Goal: Information Seeking & Learning: Understand process/instructions

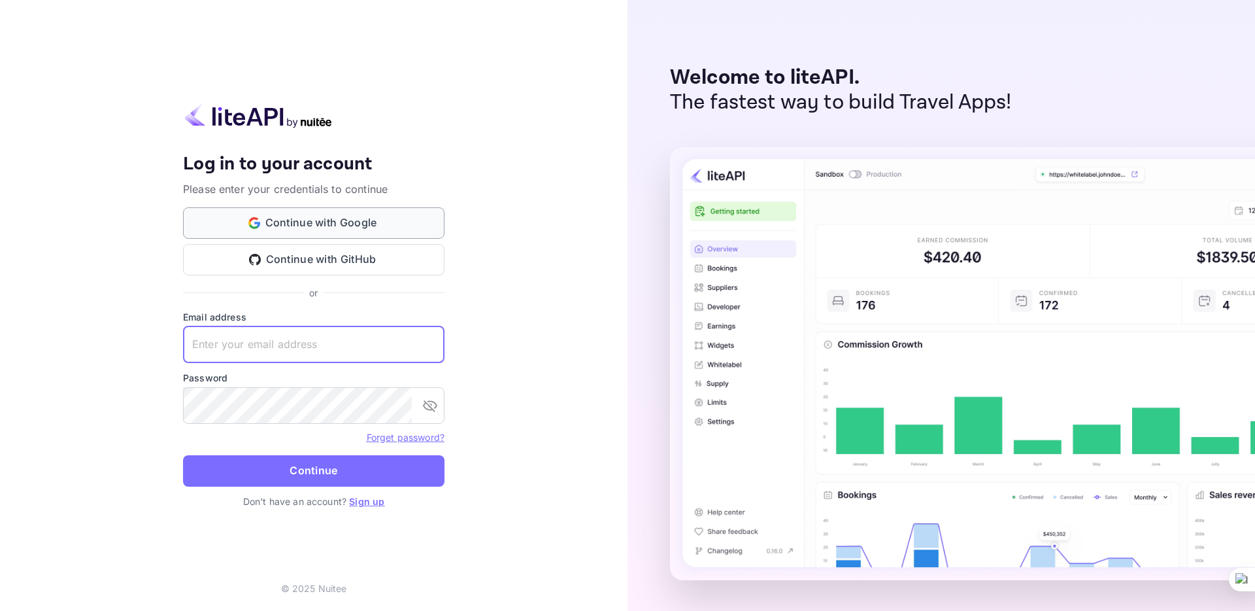
click at [399, 217] on button "Continue with Google" at bounding box center [314, 222] width 262 height 31
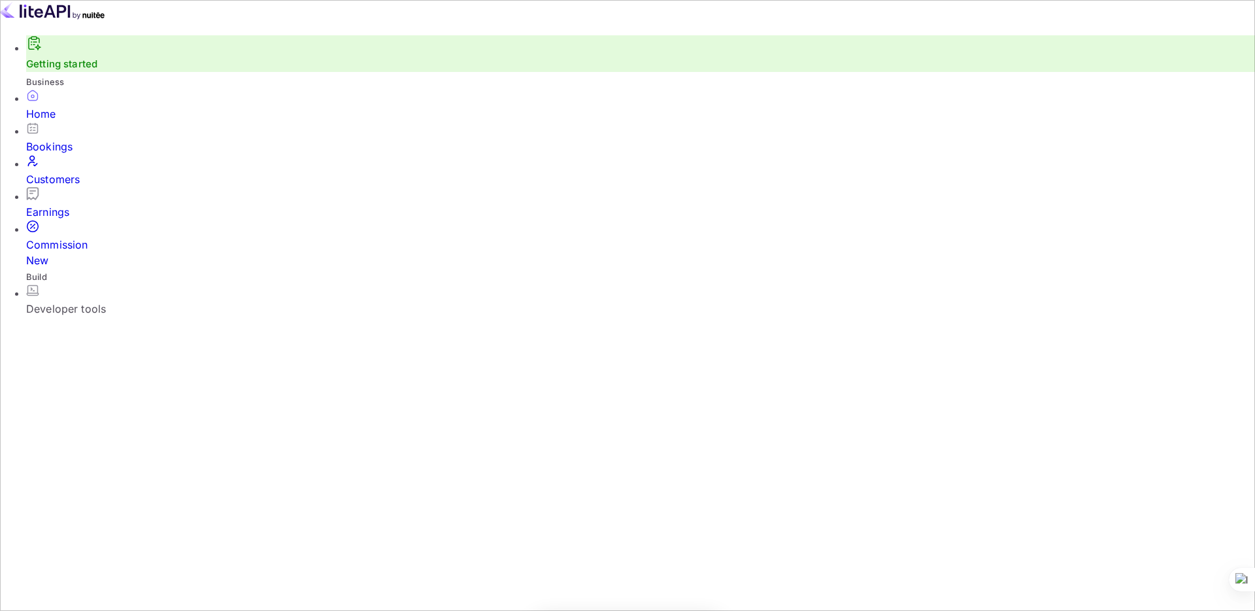
scroll to position [212, 343]
click at [114, 301] on div "Developer tools" at bounding box center [640, 309] width 1229 height 16
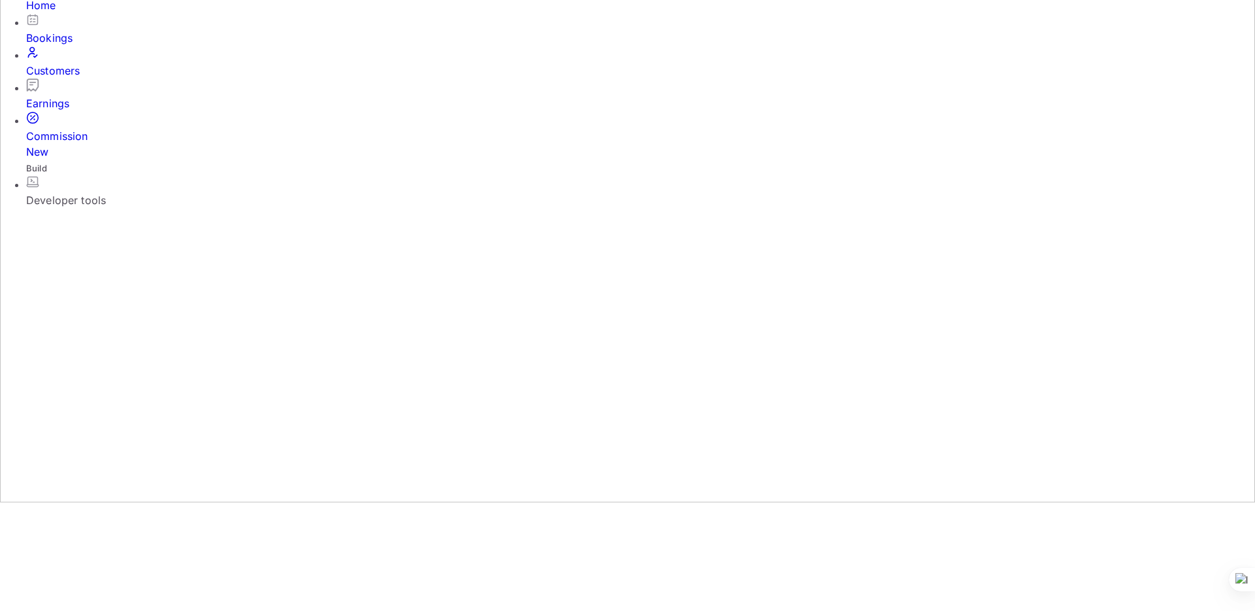
scroll to position [119, 0]
